Goal: Information Seeking & Learning: Learn about a topic

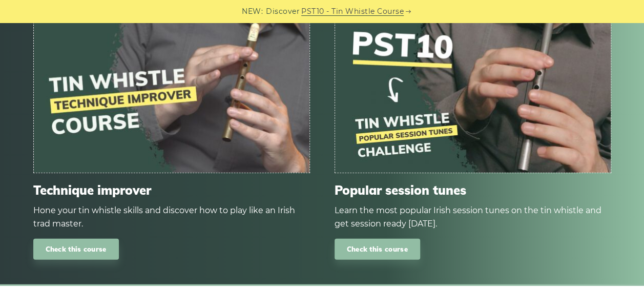
scroll to position [1336, 0]
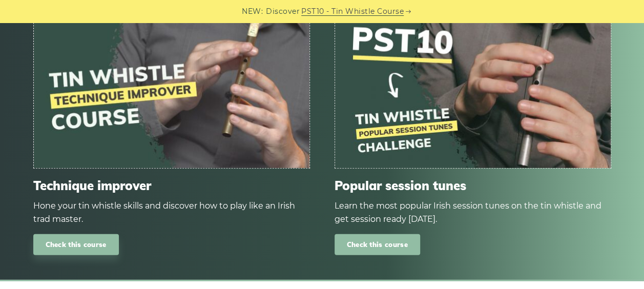
click at [381, 245] on link "Check this course" at bounding box center [378, 244] width 86 height 21
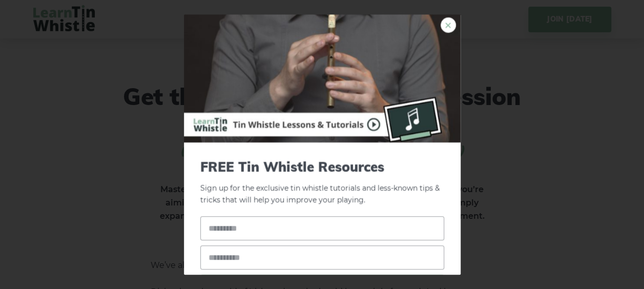
click at [441, 25] on link "×" at bounding box center [448, 24] width 15 height 15
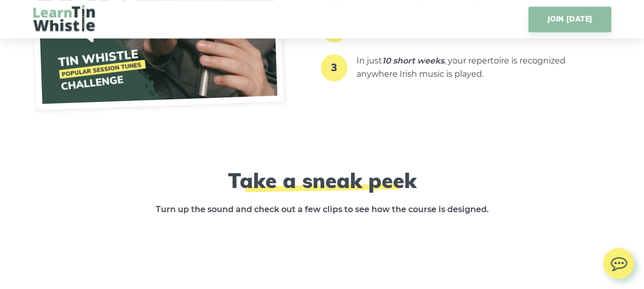
scroll to position [1386, 0]
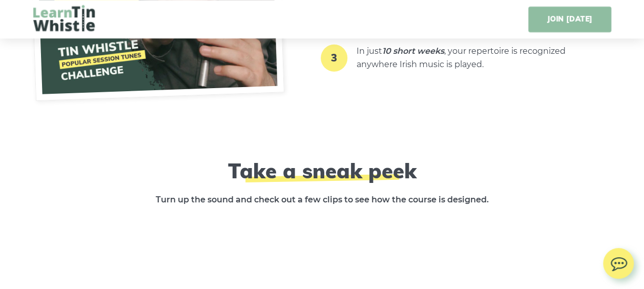
click at [568, 12] on link "JOIN TODAY" at bounding box center [569, 20] width 82 height 26
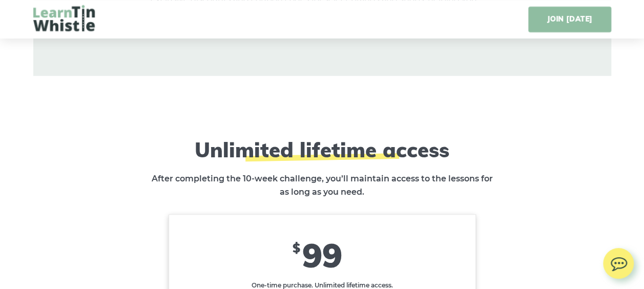
scroll to position [6073, 0]
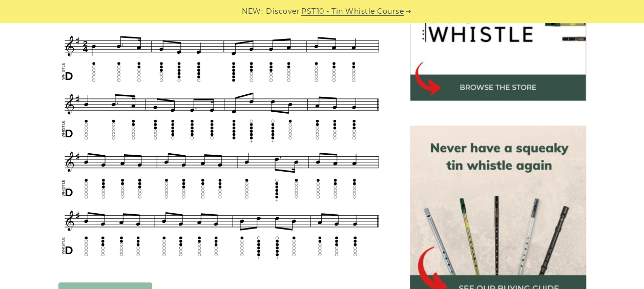
scroll to position [365, 0]
